Goal: Task Accomplishment & Management: Use online tool/utility

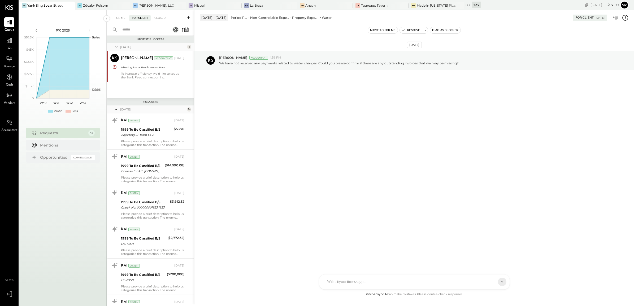
click at [464, 5] on icon at bounding box center [467, 5] width 7 height 7
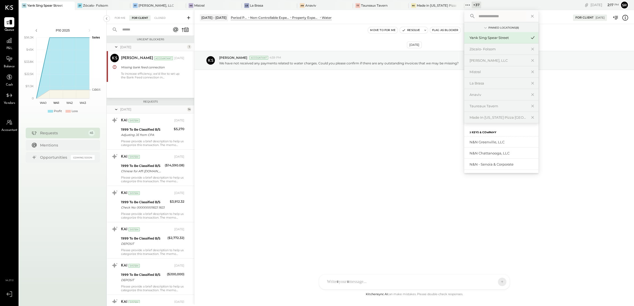
click at [488, 16] on input "text" at bounding box center [500, 16] width 49 height 10
type input "*****"
click at [481, 143] on div "[GEOGRAPHIC_DATA] – [GEOGRAPHIC_DATA]" at bounding box center [498, 142] width 57 height 5
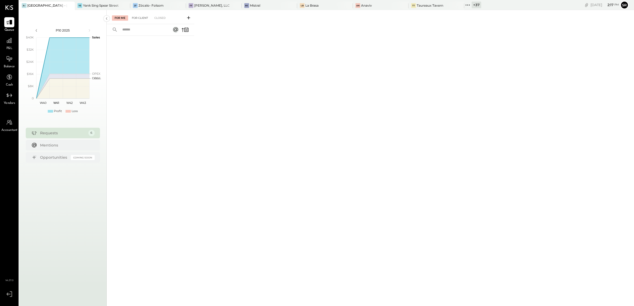
click at [146, 16] on div "For Client" at bounding box center [139, 17] width 21 height 5
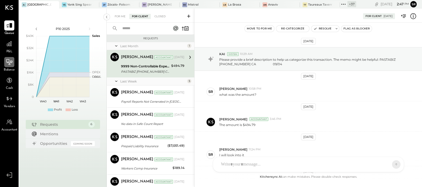
click at [10, 66] on div at bounding box center [9, 62] width 10 height 10
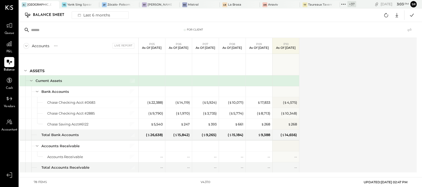
click at [326, 99] on div "Accounts S GL Live Report P05 As of [DATE] P06 As of [DATE] P07 As of [DATE] P0…" at bounding box center [218, 105] width 398 height 134
click at [396, 15] on icon at bounding box center [396, 15] width 7 height 7
click at [373, 48] on div "Excel" at bounding box center [380, 46] width 42 height 11
click at [9, 45] on icon at bounding box center [9, 43] width 7 height 7
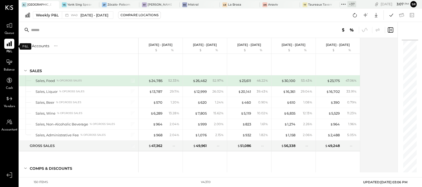
click at [8, 43] on icon at bounding box center [9, 43] width 7 height 7
click at [96, 17] on span "[DATE] - [DATE]" at bounding box center [94, 15] width 28 height 5
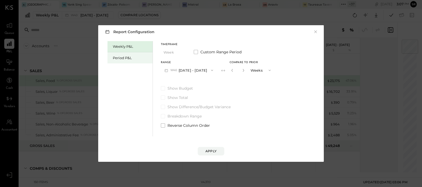
click at [128, 58] on div "Period P&L" at bounding box center [131, 57] width 37 height 5
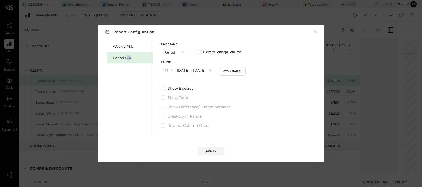
click at [200, 71] on button "P10 [DATE] - [DATE]" at bounding box center [188, 70] width 54 height 10
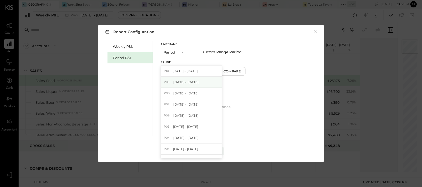
click at [189, 84] on span "[DATE] - [DATE]" at bounding box center [185, 82] width 25 height 5
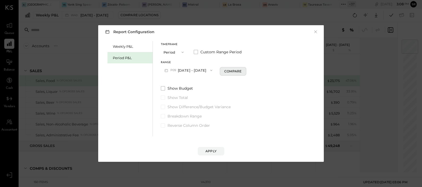
click at [238, 70] on div "Compare" at bounding box center [232, 71] width 17 height 5
click at [244, 70] on icon "button" at bounding box center [242, 70] width 3 height 3
type input "*"
click at [212, 150] on div "Apply" at bounding box center [210, 151] width 11 height 5
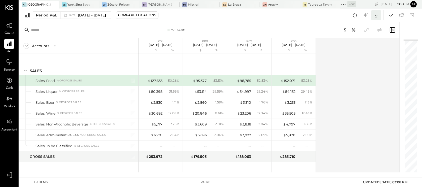
click at [376, 15] on icon at bounding box center [375, 15] width 7 height 7
click at [354, 45] on div "Excel" at bounding box center [359, 46] width 42 height 11
